Goal: Transaction & Acquisition: Subscribe to service/newsletter

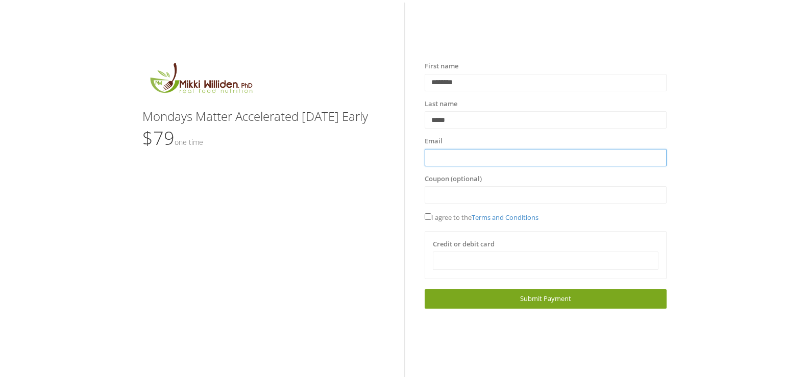
click at [430, 159] on input "text" at bounding box center [546, 157] width 242 height 17
type input "**********"
click at [433, 215] on span "I agree to the Terms and Conditions" at bounding box center [482, 217] width 114 height 9
click at [493, 267] on div at bounding box center [545, 261] width 225 height 18
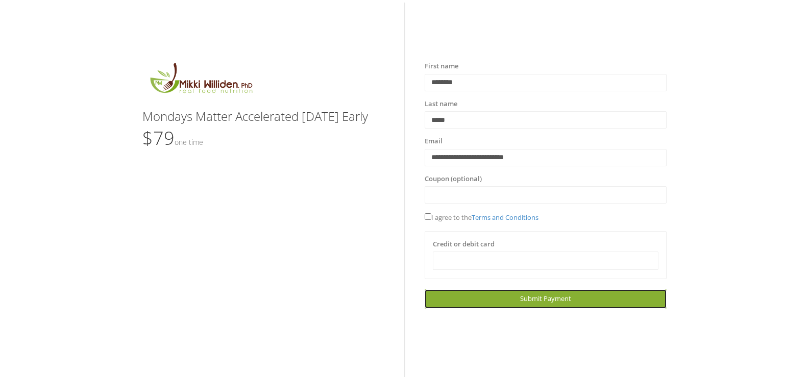
click at [543, 299] on link "Next Submit Payment" at bounding box center [546, 299] width 242 height 19
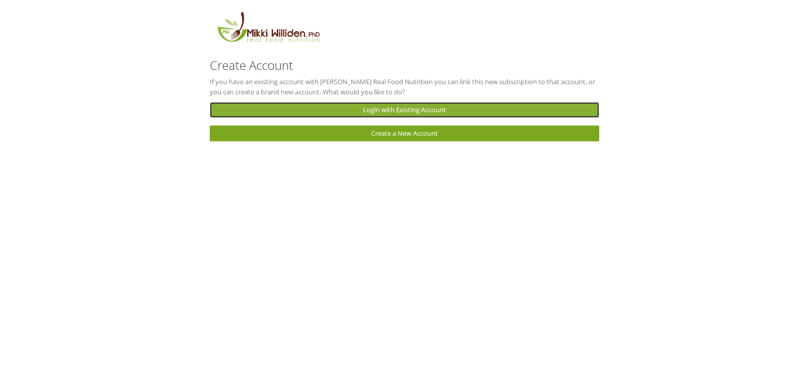
click at [446, 116] on link "Login with Existing Account" at bounding box center [405, 110] width 390 height 16
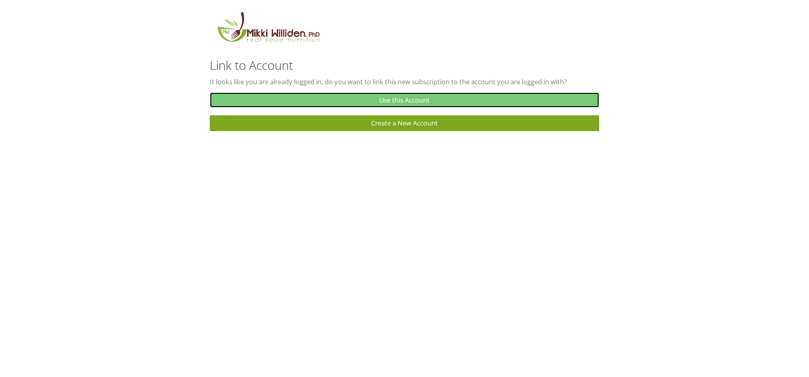
click at [414, 108] on link "Use this Account" at bounding box center [405, 100] width 390 height 16
